Goal: Find contact information: Find contact information

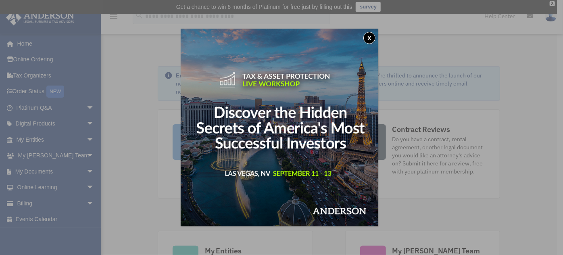
click at [373, 40] on button "x" at bounding box center [369, 38] width 12 height 12
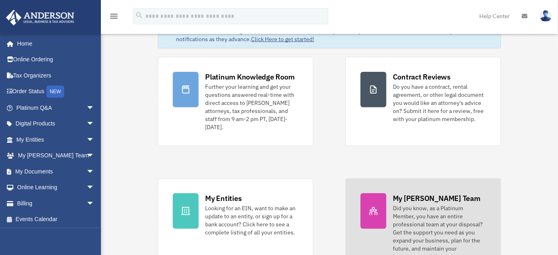
scroll to position [73, 0]
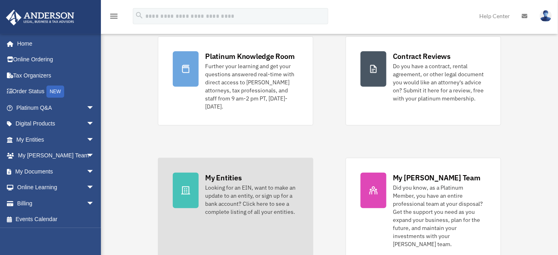
click at [225, 176] on div "My Entities" at bounding box center [223, 178] width 36 height 10
click at [225, 178] on div "My Entities" at bounding box center [223, 178] width 36 height 10
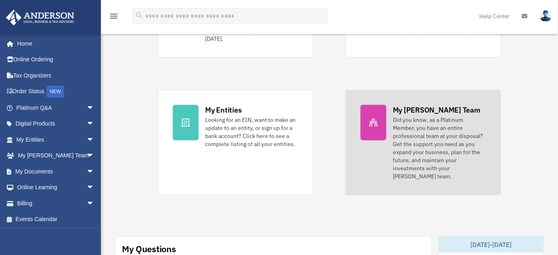
scroll to position [146, 0]
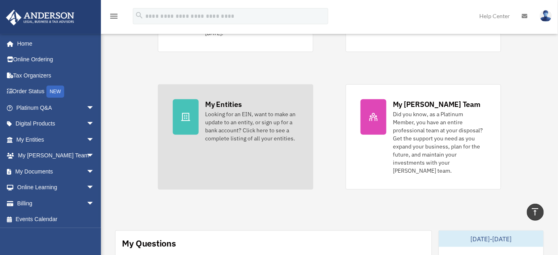
click at [223, 107] on div "My Entities" at bounding box center [223, 104] width 36 height 10
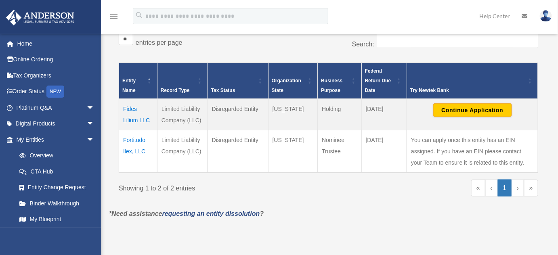
scroll to position [154, 0]
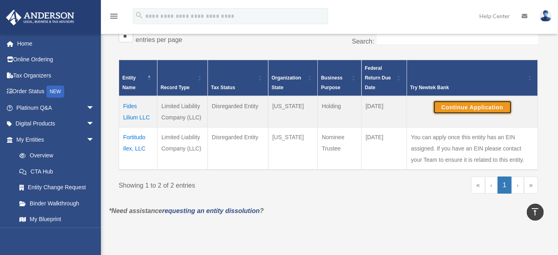
click at [474, 109] on button "Continue Application" at bounding box center [472, 107] width 79 height 14
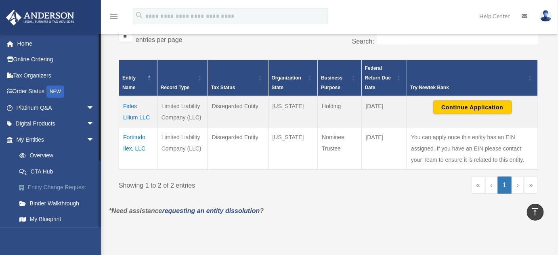
click at [49, 189] on link "Entity Change Request" at bounding box center [58, 188] width 95 height 16
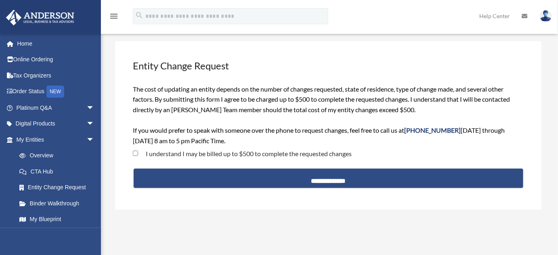
scroll to position [110, 0]
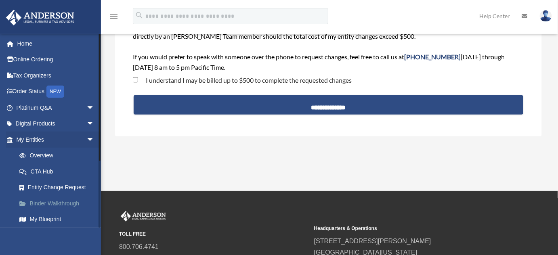
click at [53, 204] on link "Binder Walkthrough" at bounding box center [58, 203] width 95 height 16
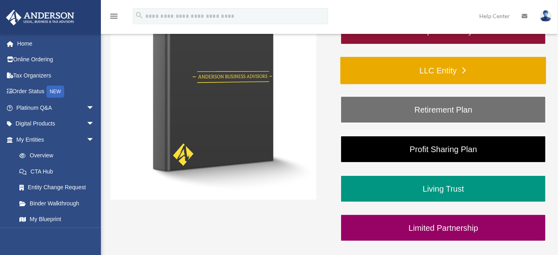
scroll to position [183, 0]
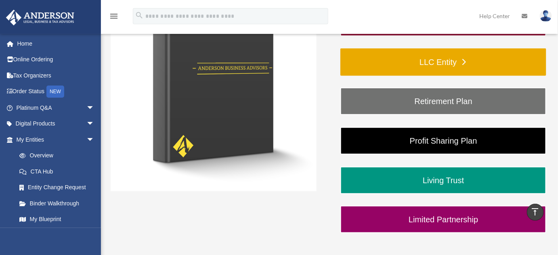
click at [432, 67] on link "LLC Entity" at bounding box center [443, 61] width 206 height 27
click at [455, 63] on link "LLC Entity" at bounding box center [443, 61] width 206 height 27
click at [463, 61] on link "LLC Entity" at bounding box center [443, 61] width 206 height 27
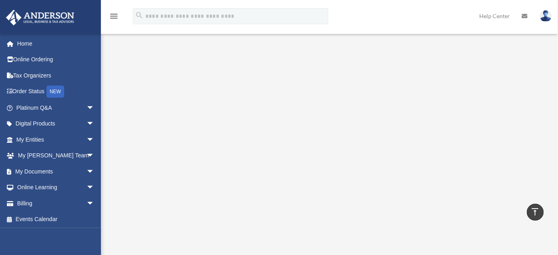
scroll to position [110, 0]
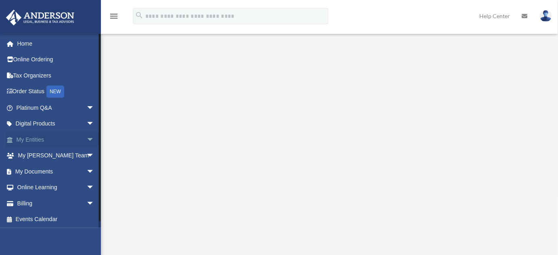
click at [86, 139] on span "arrow_drop_down" at bounding box center [94, 140] width 16 height 17
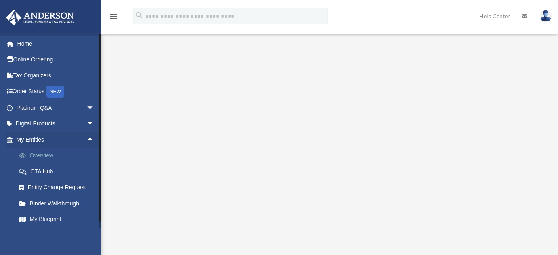
click at [42, 155] on link "Overview" at bounding box center [58, 156] width 95 height 16
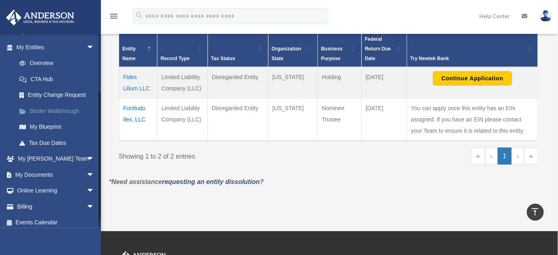
scroll to position [96, 0]
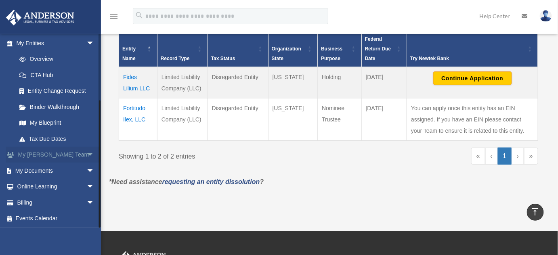
click at [86, 153] on span "arrow_drop_down" at bounding box center [94, 155] width 16 height 17
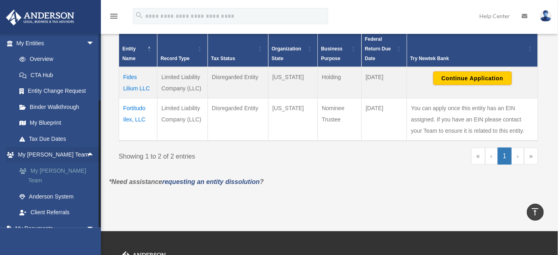
click at [48, 169] on link "My [PERSON_NAME] Team" at bounding box center [58, 176] width 95 height 26
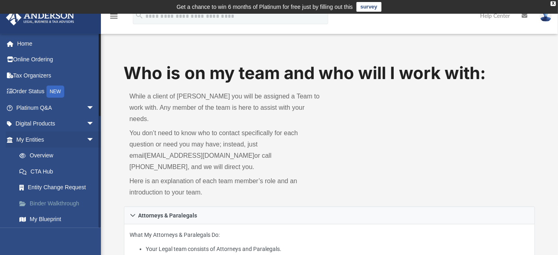
click at [42, 205] on link "Binder Walkthrough" at bounding box center [58, 203] width 95 height 16
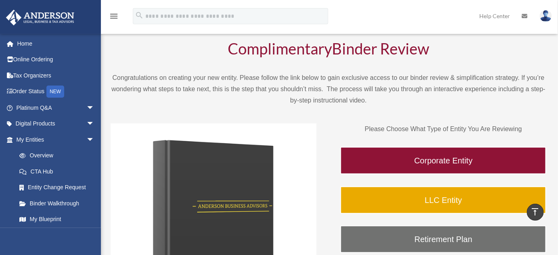
scroll to position [36, 0]
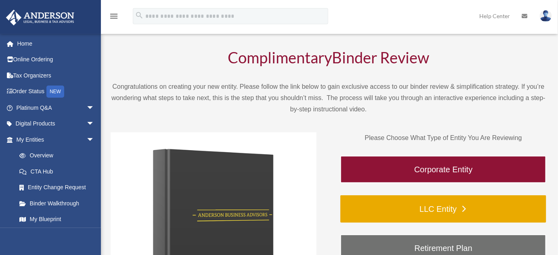
click at [463, 207] on link "LLC Entity" at bounding box center [443, 208] width 206 height 27
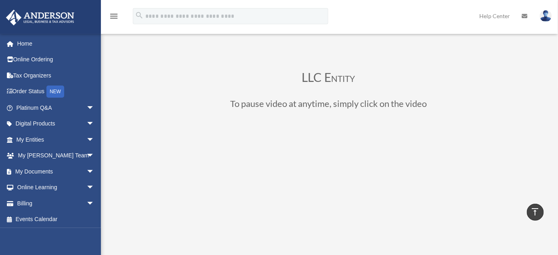
scroll to position [6, 0]
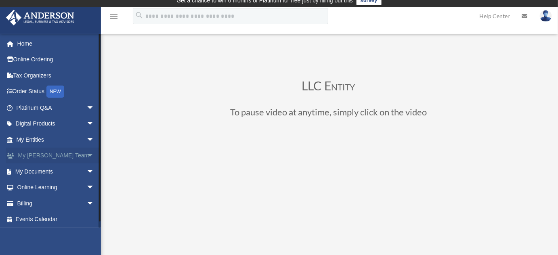
click at [32, 156] on link "My [PERSON_NAME] Team arrow_drop_down" at bounding box center [56, 156] width 101 height 16
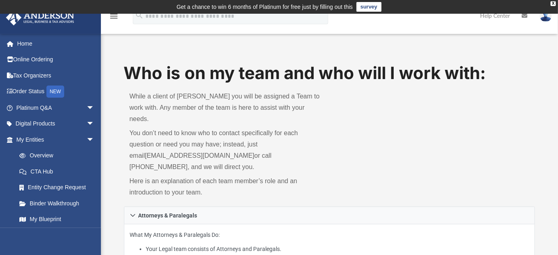
click at [124, 143] on div "While a client of [PERSON_NAME] you will be assigned a Team to work with. Any m…" at bounding box center [226, 145] width 205 height 121
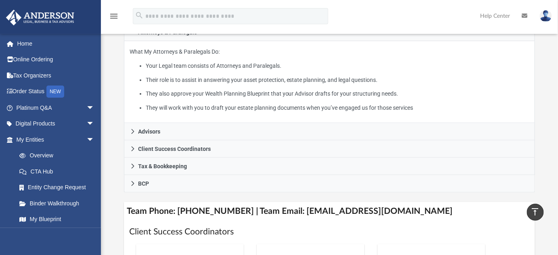
scroll to position [220, 0]
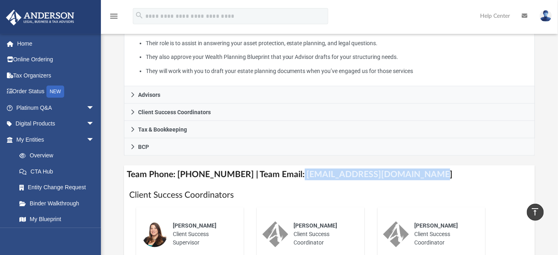
drag, startPoint x: 412, startPoint y: 161, endPoint x: 286, endPoint y: 164, distance: 125.9
click at [286, 165] on h4 "Team Phone: [PHONE_NUMBER] | Team Email: [EMAIL_ADDRESS][DOMAIN_NAME]" at bounding box center [329, 174] width 411 height 18
copy h4 "[EMAIL_ADDRESS][DOMAIN_NAME]"
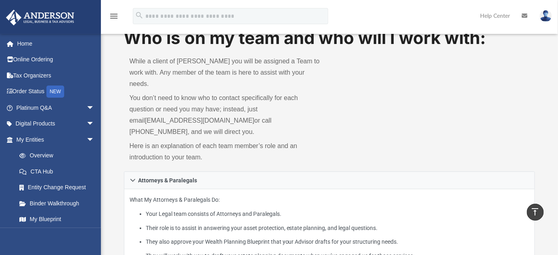
scroll to position [0, 0]
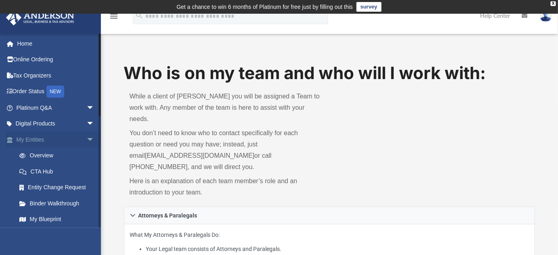
click at [86, 139] on span "arrow_drop_down" at bounding box center [94, 140] width 16 height 17
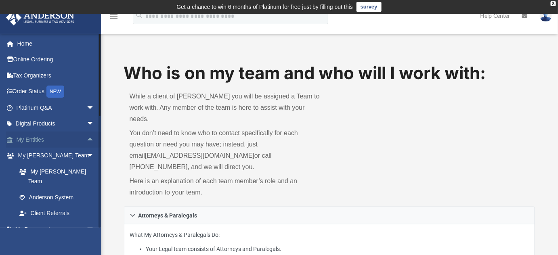
click at [86, 140] on span "arrow_drop_up" at bounding box center [94, 140] width 16 height 17
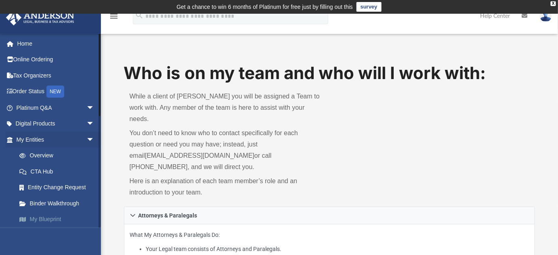
click at [50, 219] on link "My Blueprint" at bounding box center [58, 219] width 95 height 16
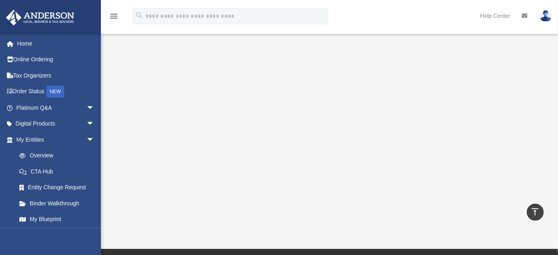
scroll to position [146, 0]
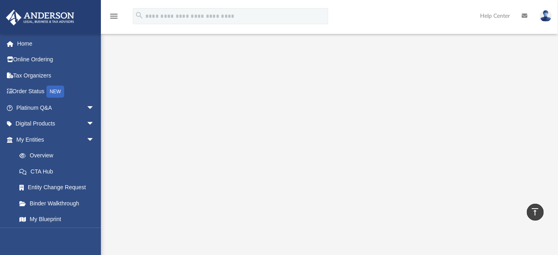
click at [545, 17] on img at bounding box center [545, 16] width 12 height 12
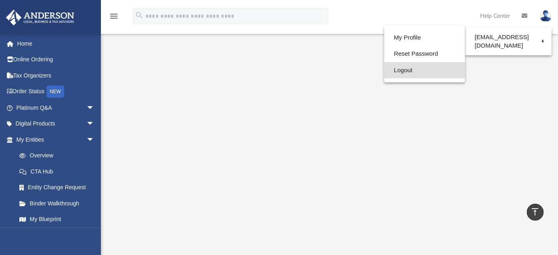
click at [386, 71] on link "Logout" at bounding box center [424, 70] width 81 height 17
